Goal: Transaction & Acquisition: Purchase product/service

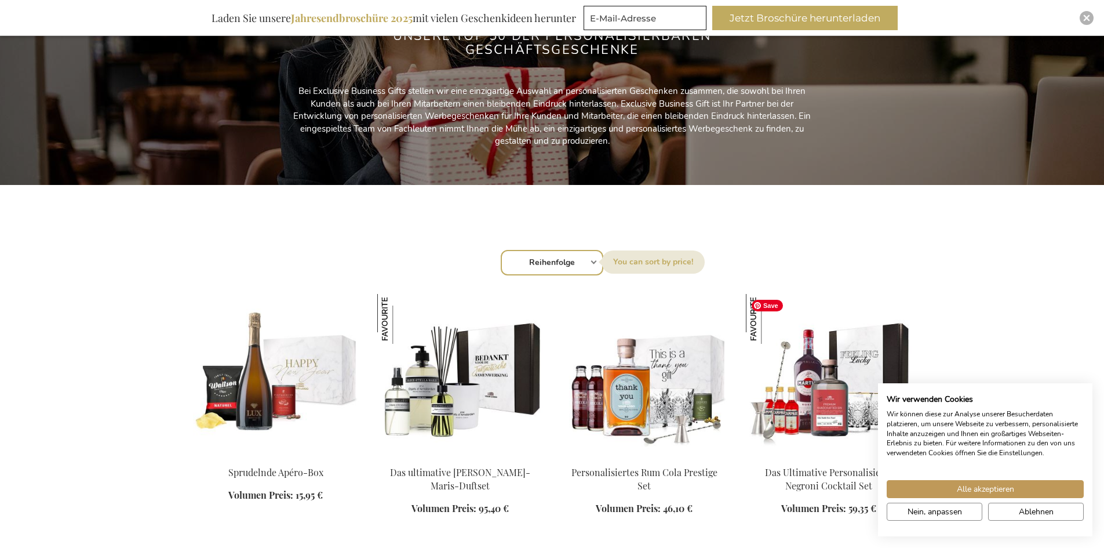
scroll to position [348, 0]
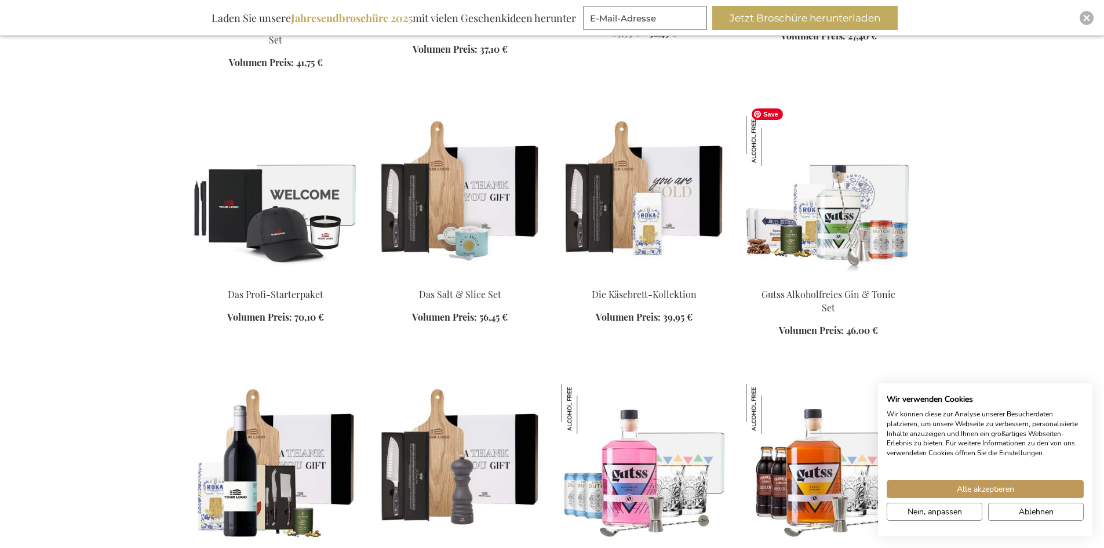
scroll to position [811, 0]
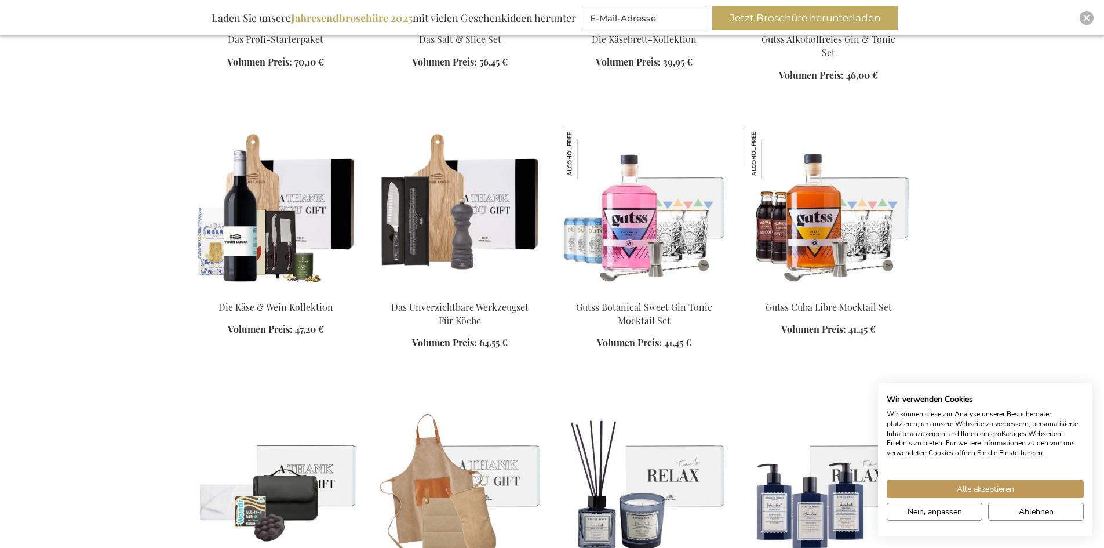
scroll to position [1275, 0]
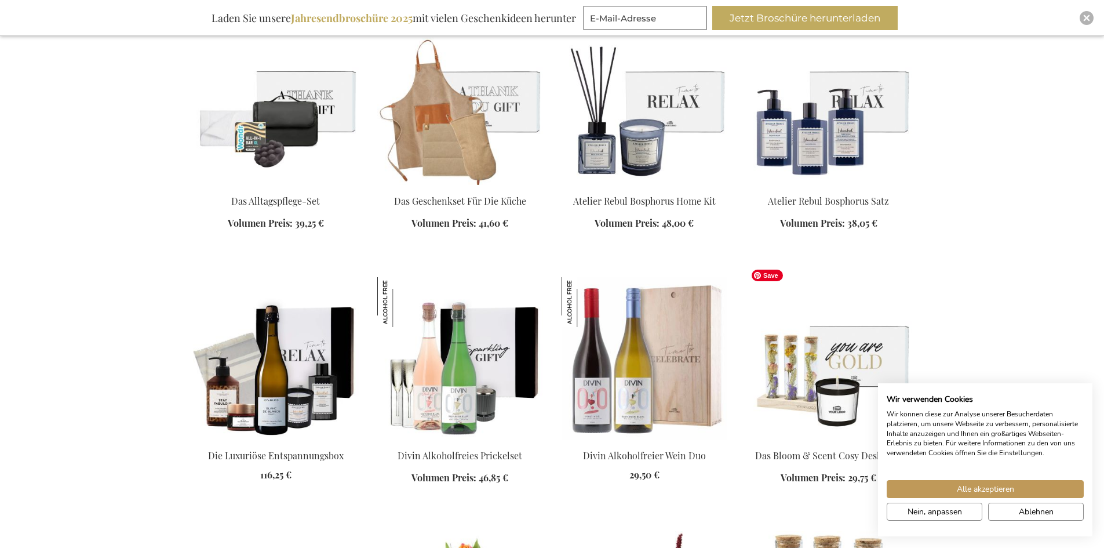
scroll to position [1738, 0]
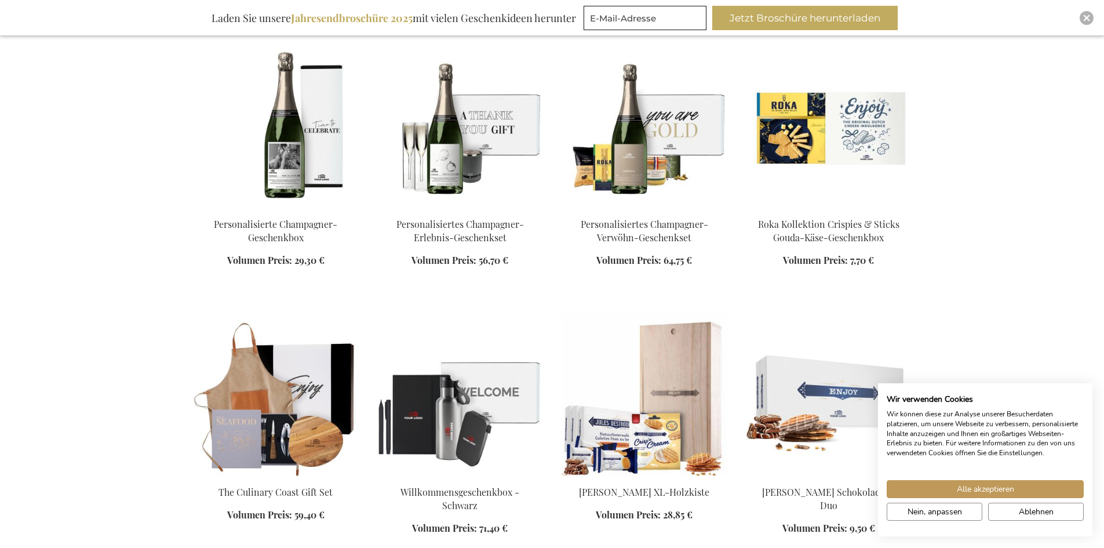
scroll to position [2318, 0]
click at [977, 487] on span "Alle akzeptieren" at bounding box center [985, 489] width 57 height 12
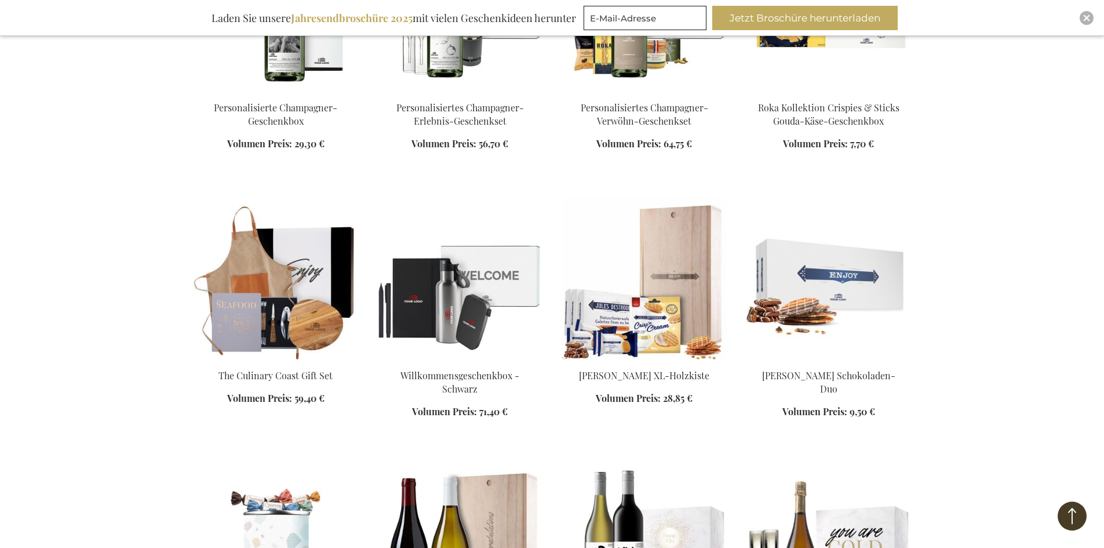
scroll to position [2608, 0]
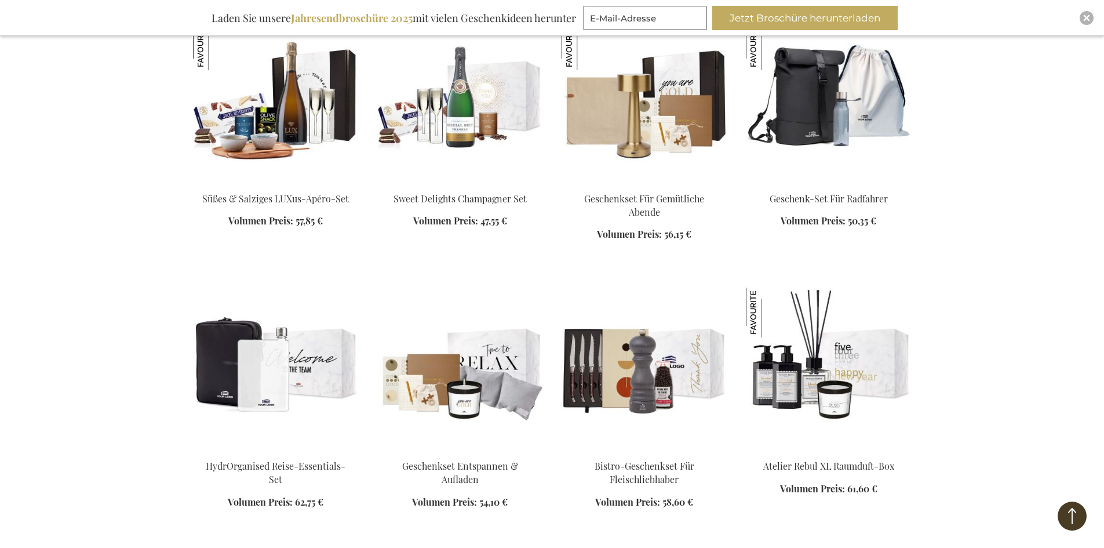
scroll to position [3419, 0]
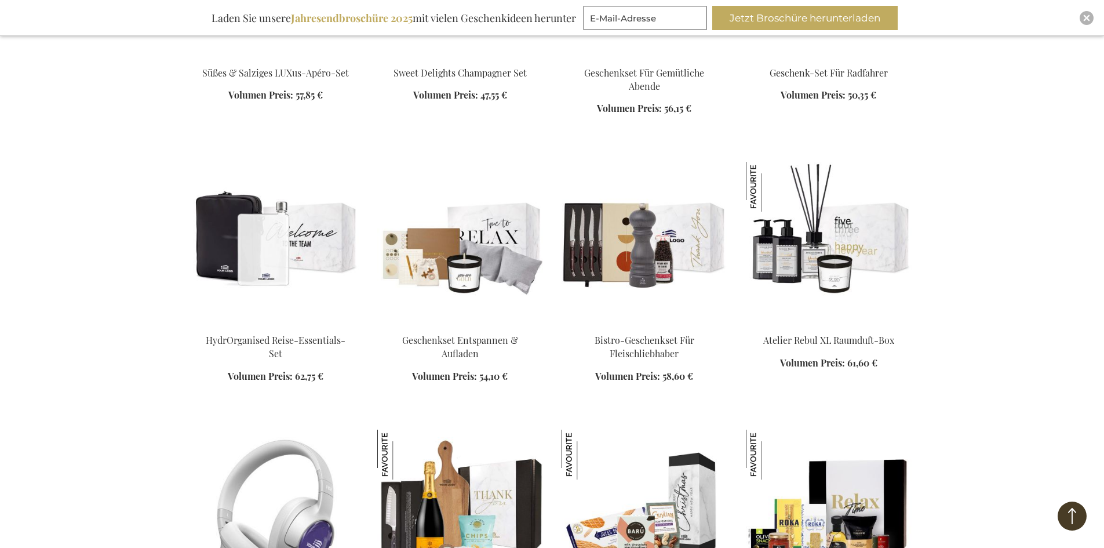
scroll to position [3535, 0]
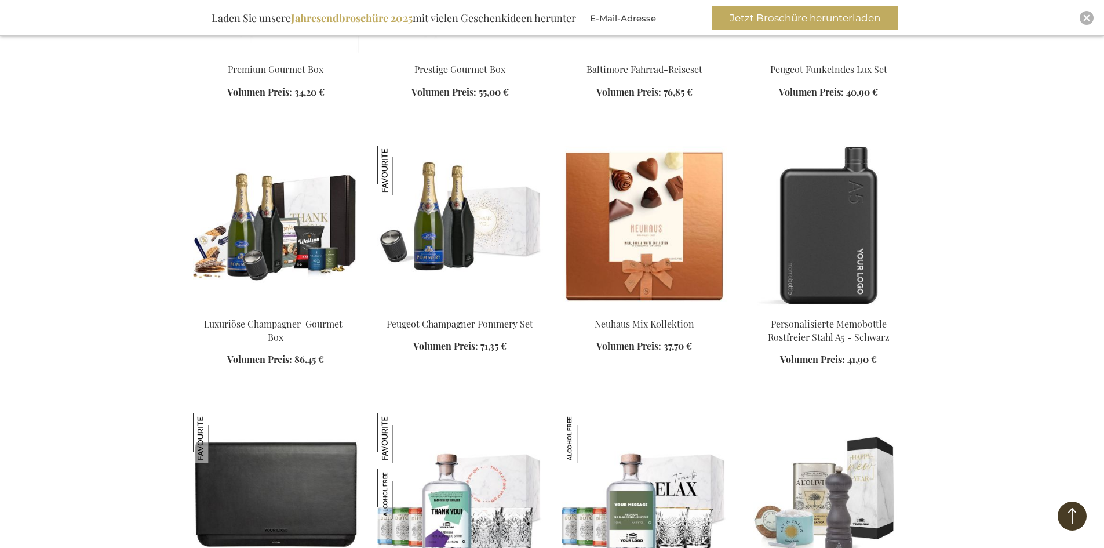
scroll to position [4346, 0]
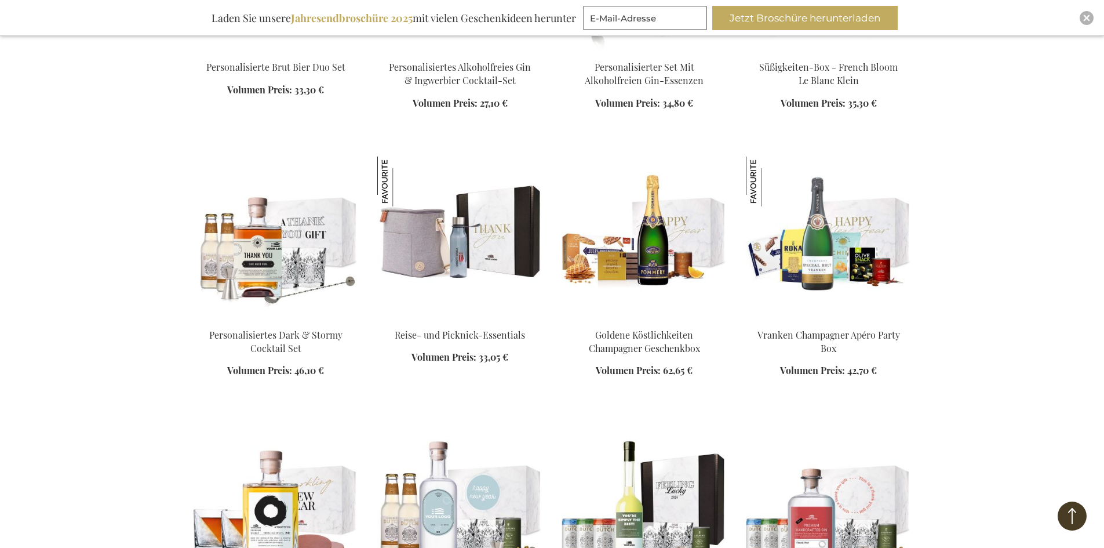
scroll to position [6085, 0]
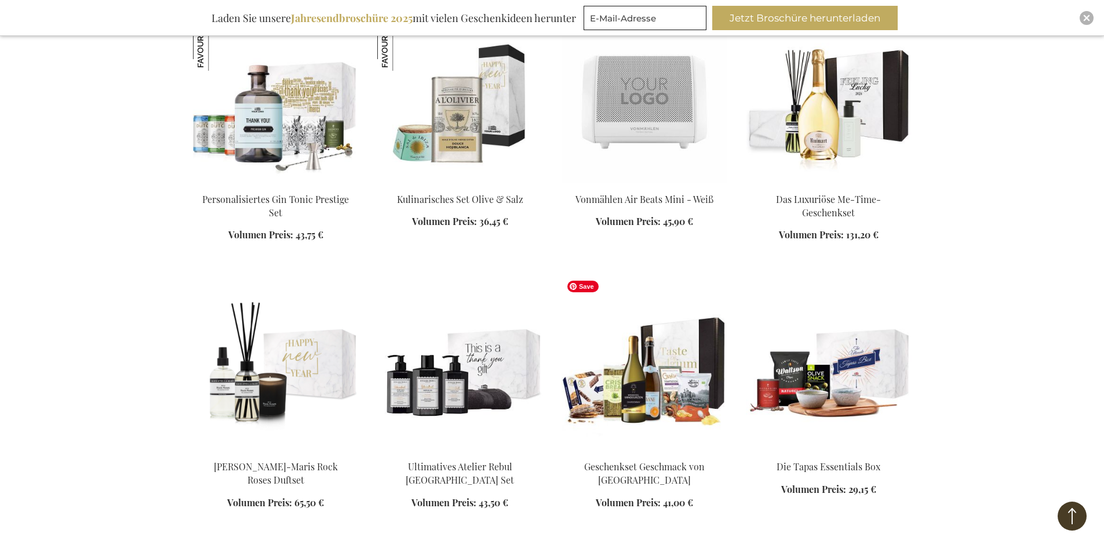
scroll to position [7070, 0]
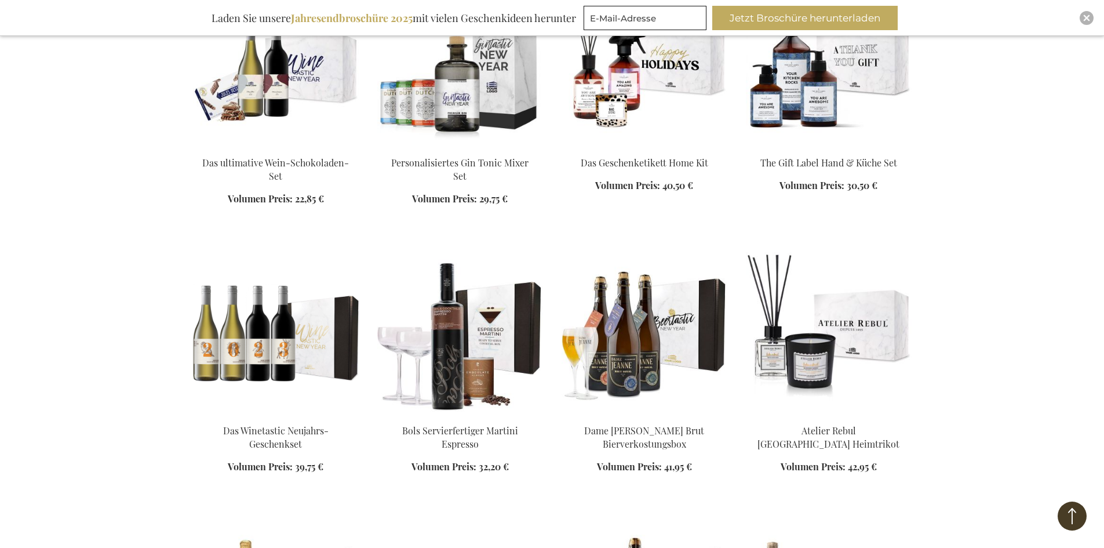
scroll to position [9098, 0]
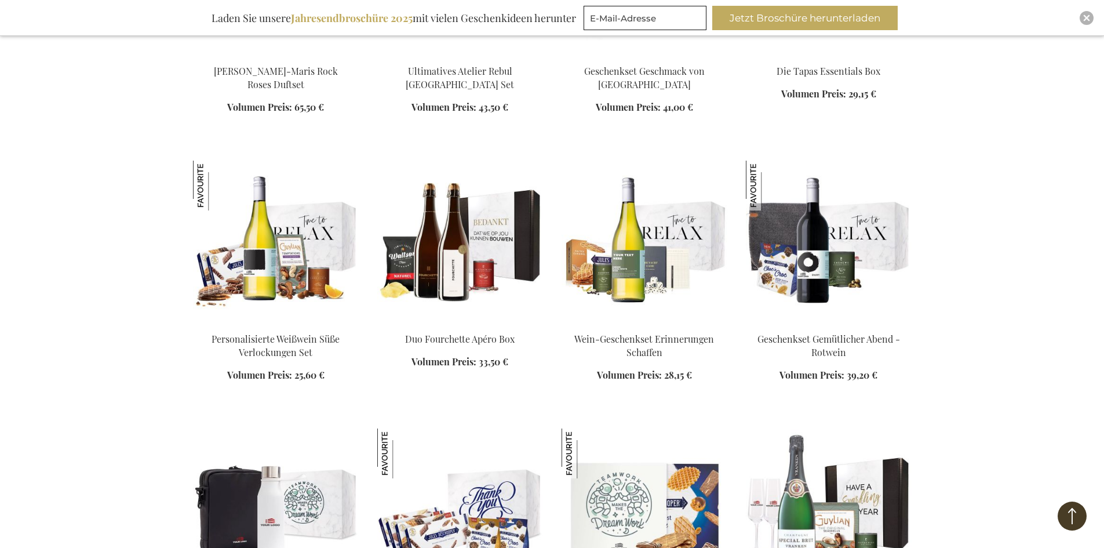
scroll to position [6838, 0]
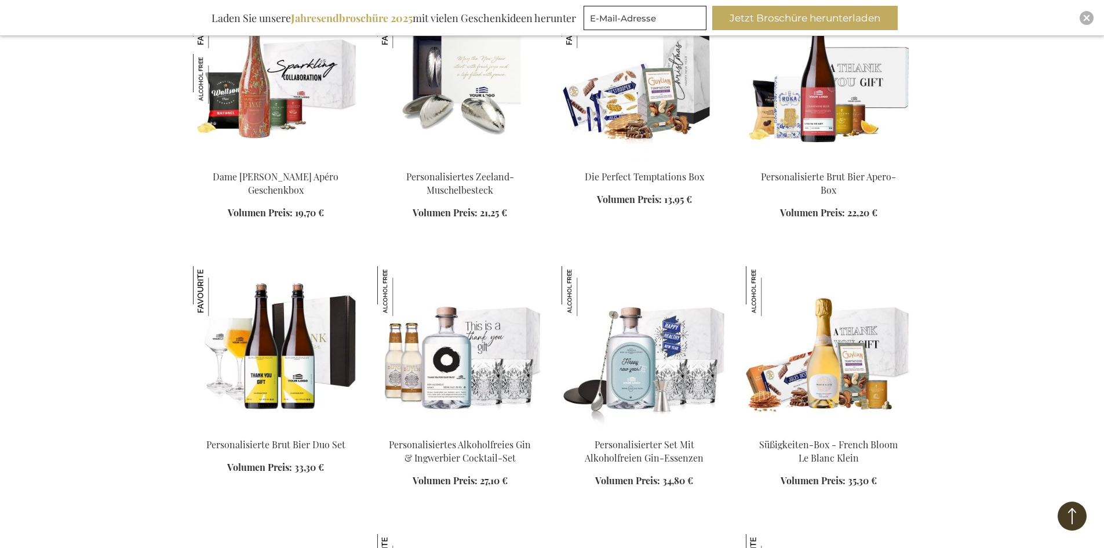
scroll to position [4984, 0]
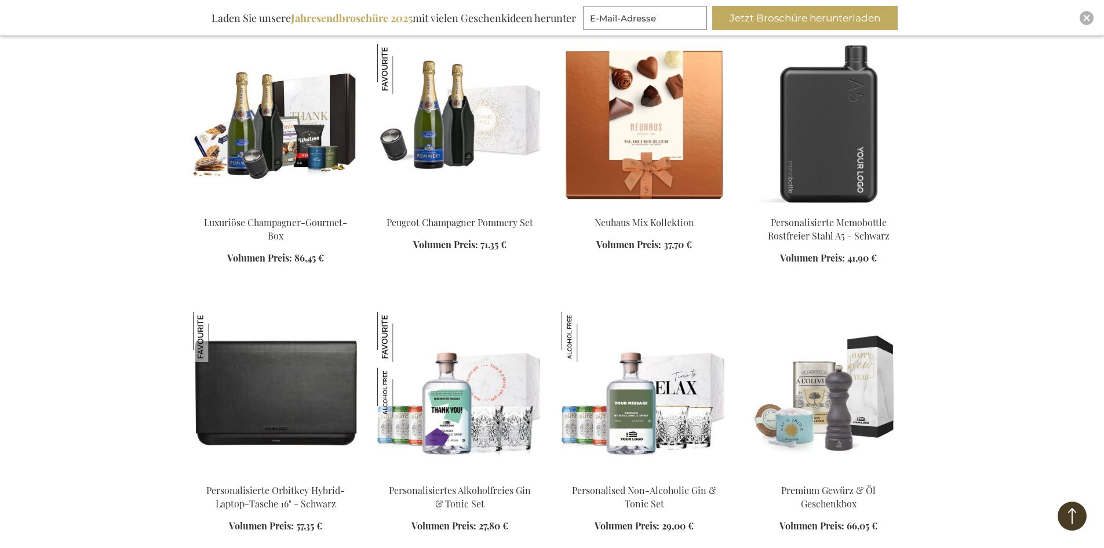
scroll to position [4346, 0]
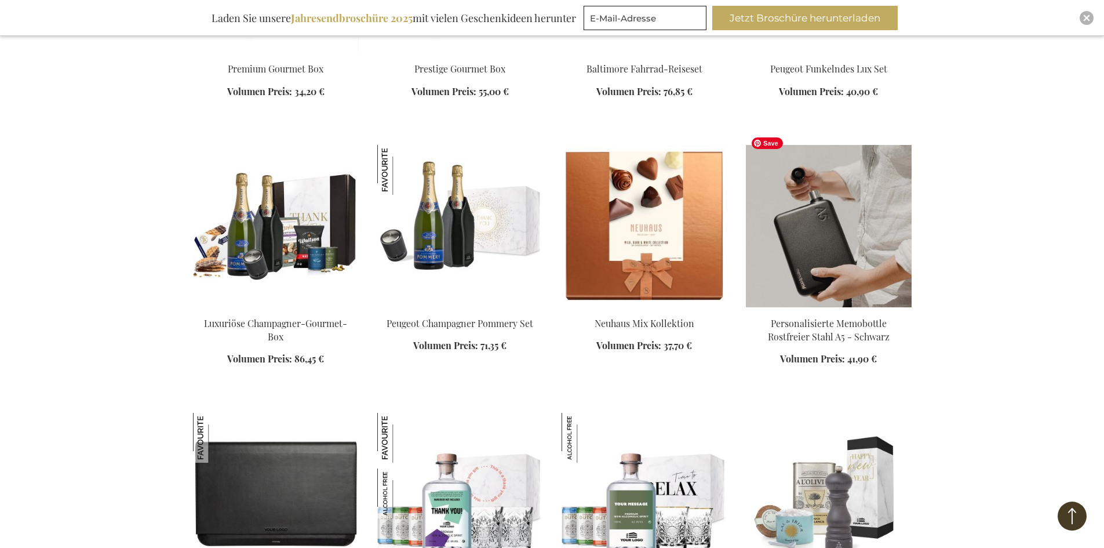
click at [840, 250] on img at bounding box center [829, 226] width 166 height 162
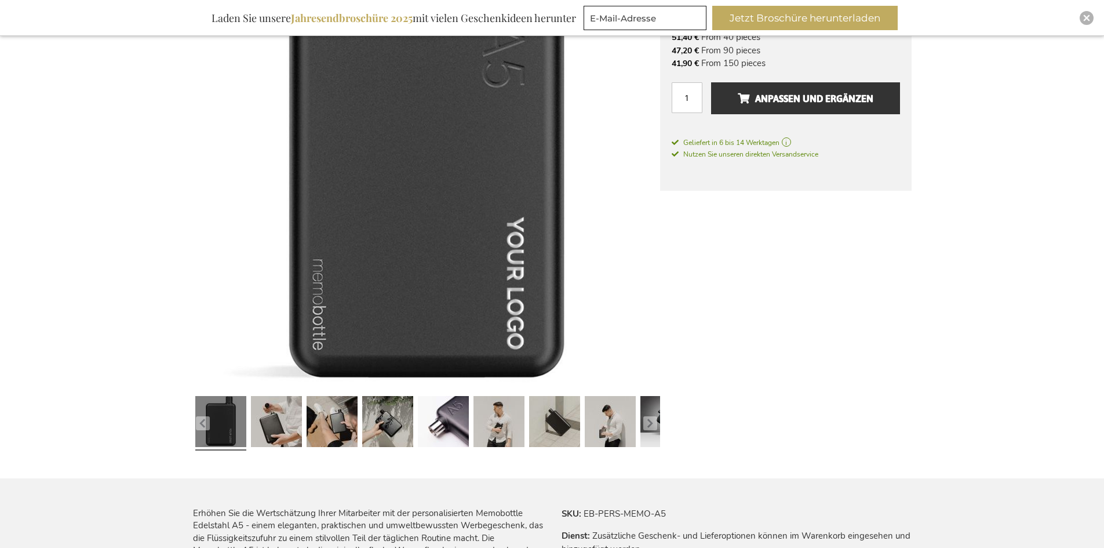
scroll to position [116, 0]
